Goal: Information Seeking & Learning: Learn about a topic

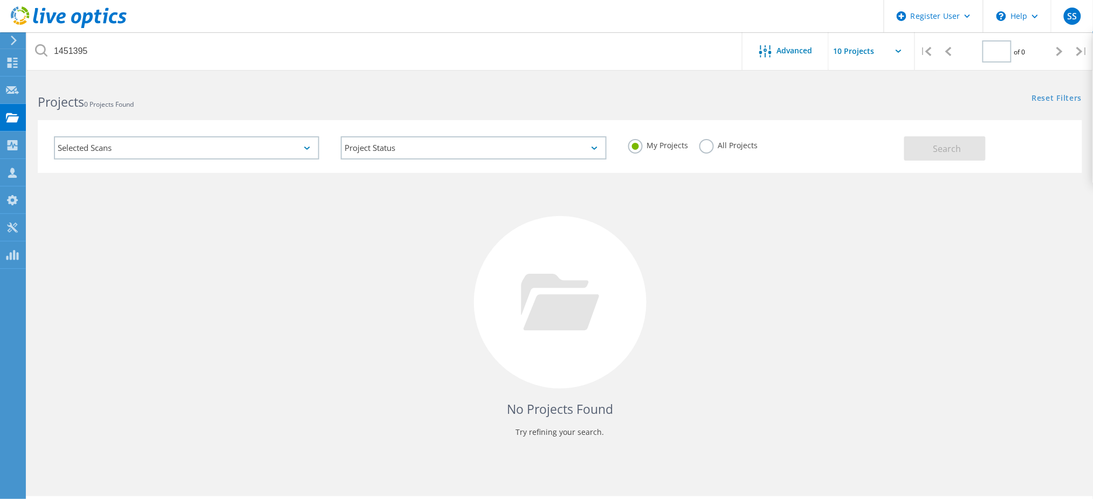
type input "1"
click at [704, 145] on label "All Projects" at bounding box center [729, 144] width 59 height 10
click at [0, 0] on input "All Projects" at bounding box center [0, 0] width 0 height 0
click at [938, 138] on button "Search" at bounding box center [944, 148] width 81 height 24
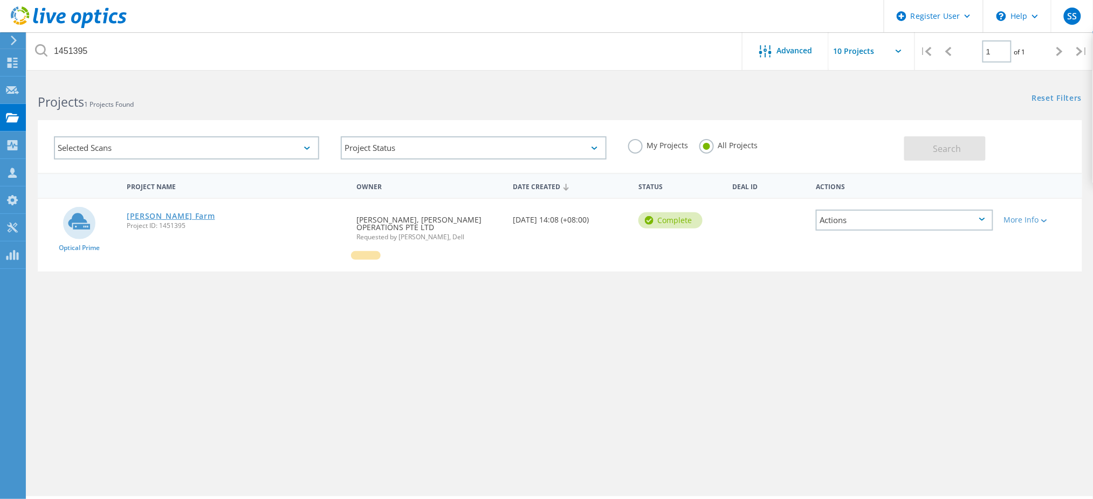
click at [163, 214] on link "[PERSON_NAME] Farm" at bounding box center [171, 217] width 88 height 8
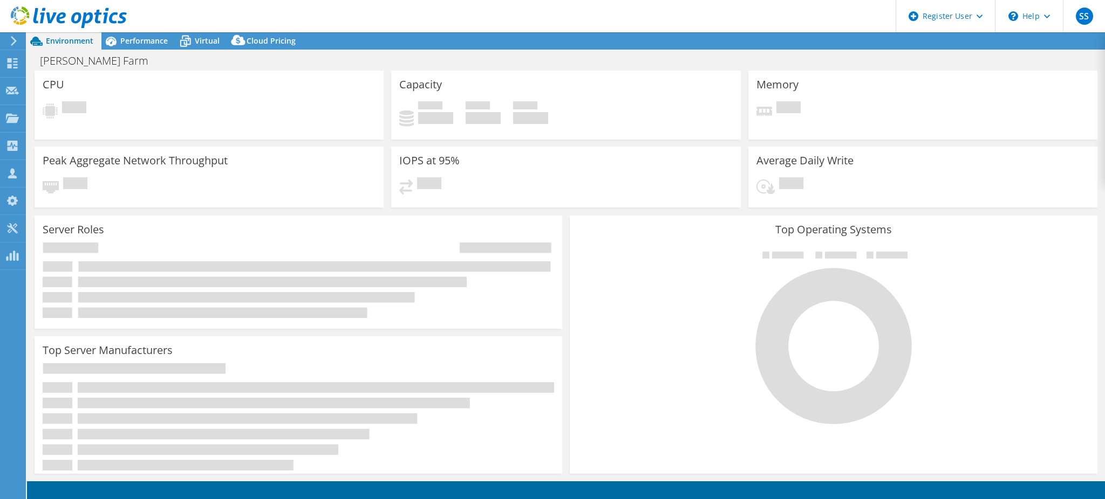
select select "[GEOGRAPHIC_DATA]"
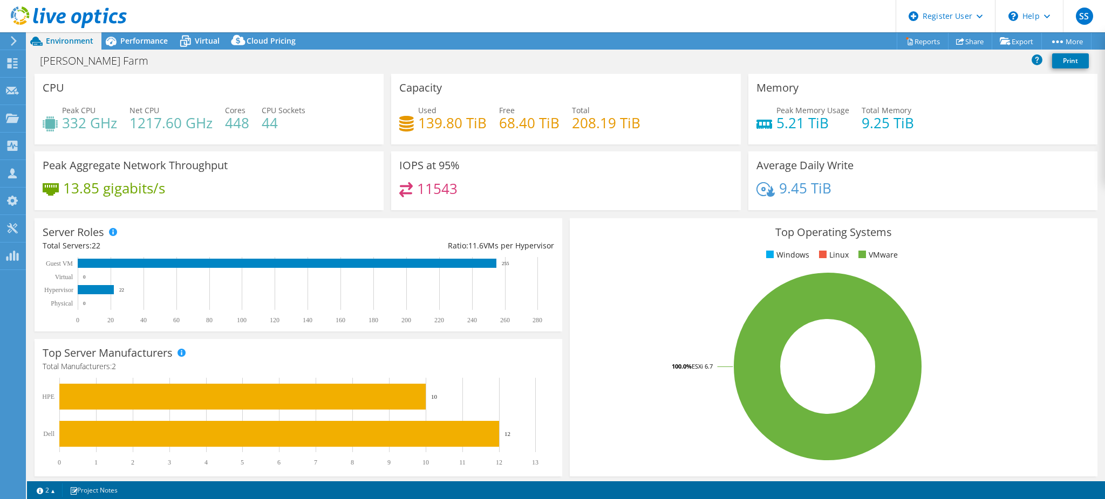
click at [512, 251] on div "Ratio: 11.6 VMs per Hypervisor" at bounding box center [426, 246] width 256 height 12
click at [512, 246] on div "Ratio: 11.6 VMs per Hypervisor" at bounding box center [426, 246] width 256 height 12
click at [423, 190] on h4 "11543" at bounding box center [437, 189] width 40 height 12
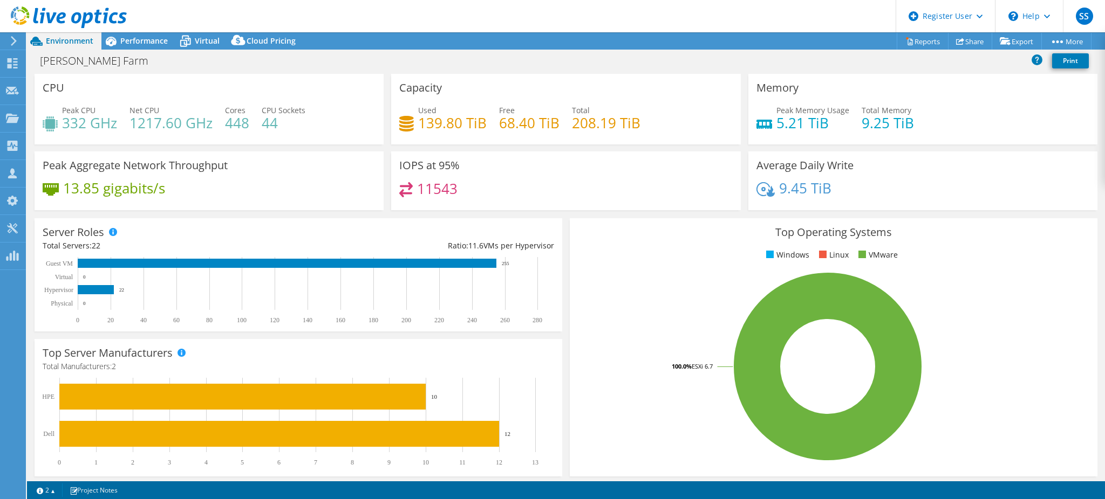
click at [467, 187] on div "11543" at bounding box center [565, 193] width 333 height 23
click at [180, 165] on h3 "Peak Aggregate Network Throughput" at bounding box center [135, 166] width 185 height 12
